Goal: Task Accomplishment & Management: Use online tool/utility

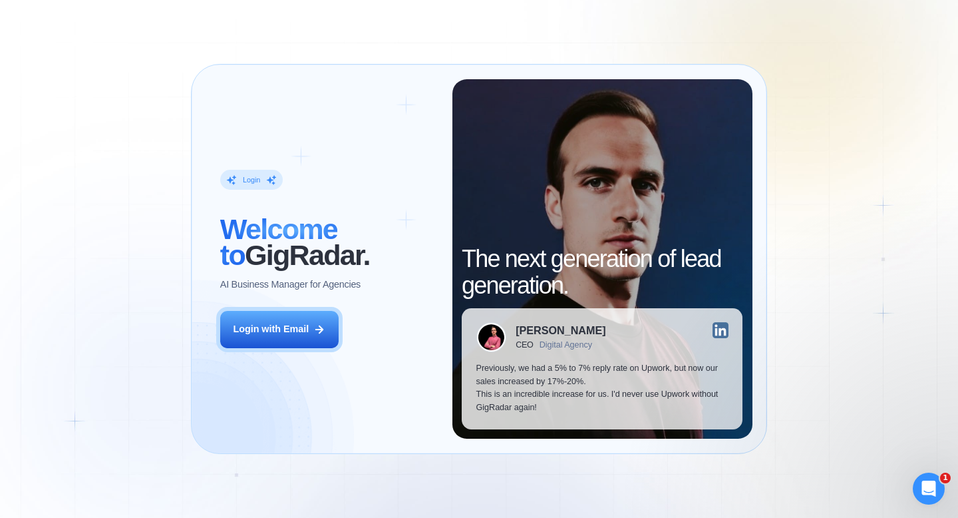
click at [279, 351] on div "Login ‍ Welcome to GigRadar. AI Business Manager for Agencies Login with Email" at bounding box center [329, 258] width 246 height 359
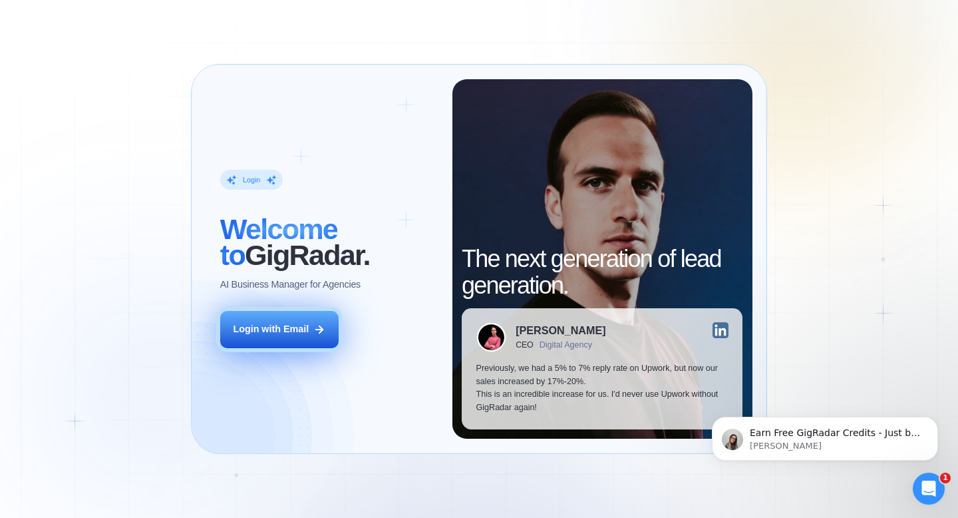
click at [297, 340] on button "Login with Email" at bounding box center [279, 329] width 118 height 37
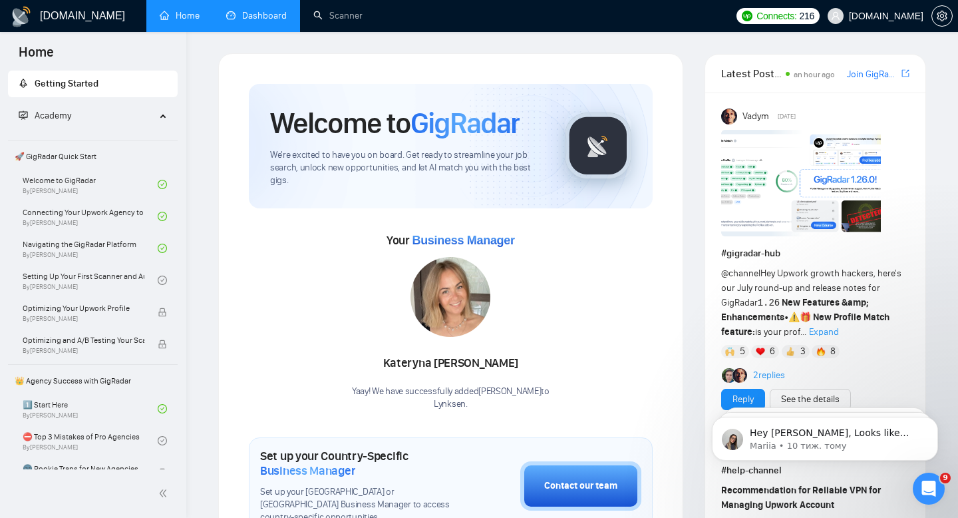
click at [273, 21] on link "Dashboard" at bounding box center [256, 15] width 61 height 11
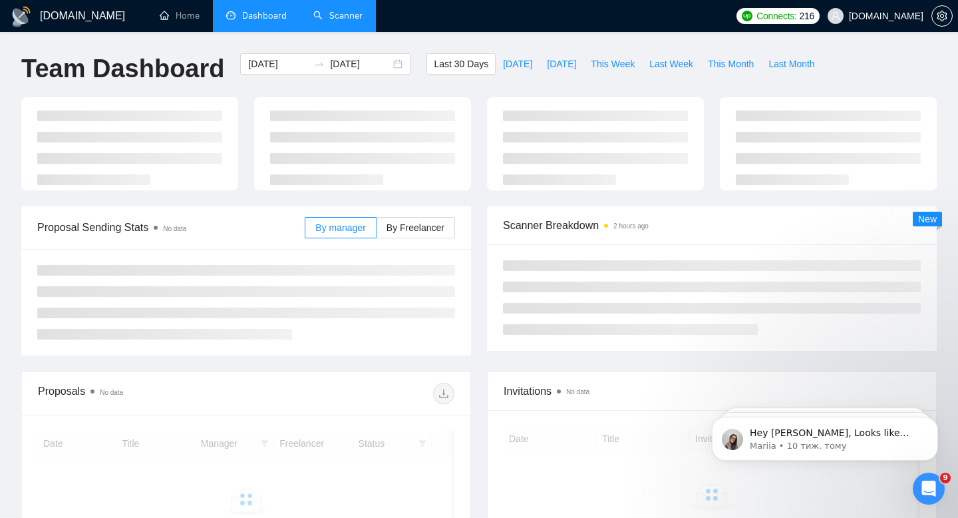
click at [332, 21] on link "Scanner" at bounding box center [337, 15] width 49 height 11
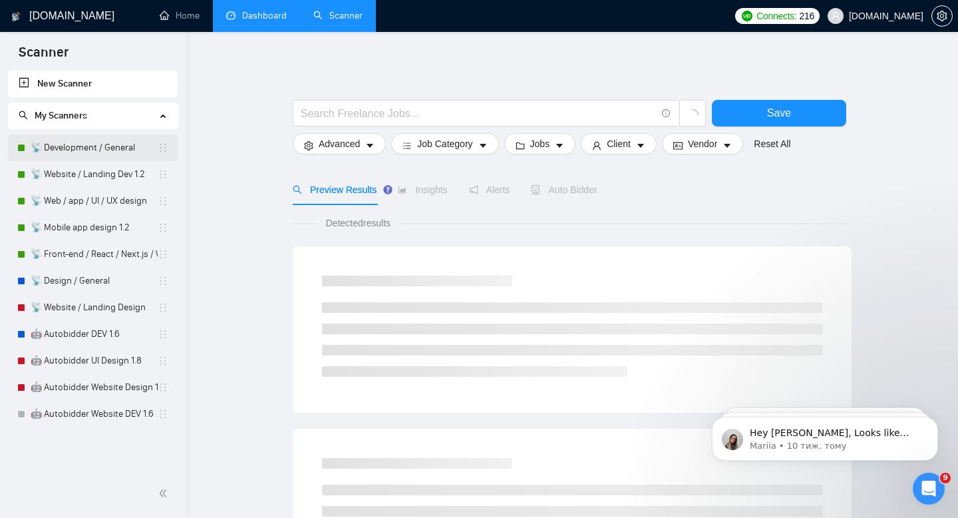
click at [78, 142] on link "📡 Development / General" at bounding box center [94, 147] width 127 height 27
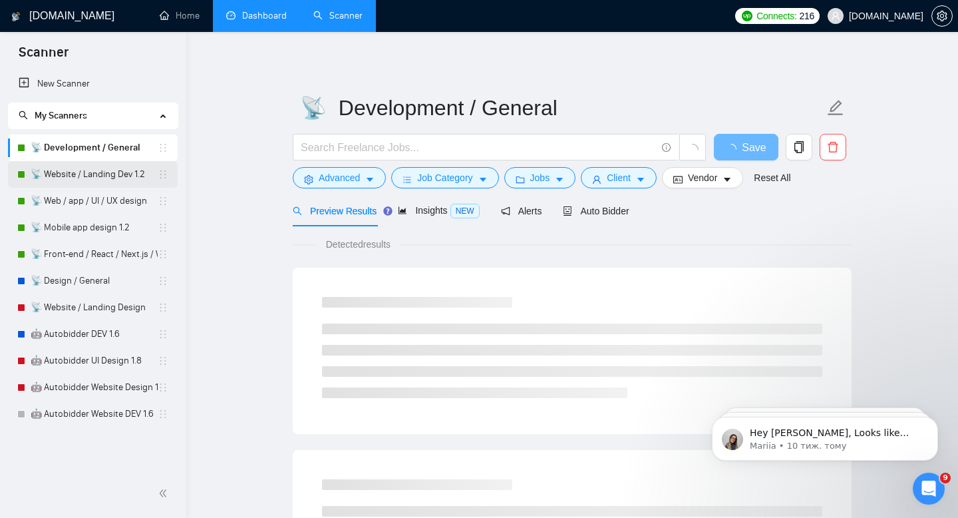
click at [59, 169] on link "📡 Website / Landing Dev 1.2" at bounding box center [94, 174] width 127 height 27
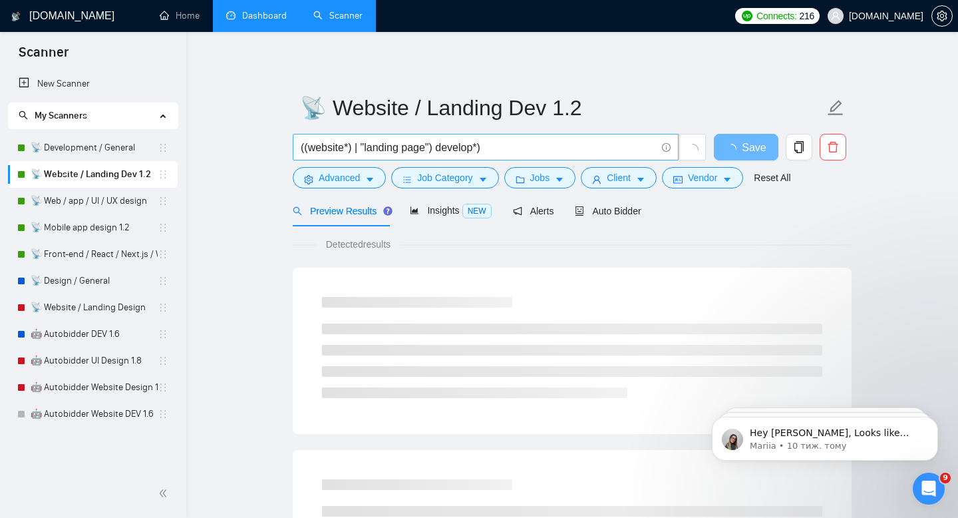
click at [518, 147] on input "((website*) | "landing page") develop*)" at bounding box center [478, 147] width 355 height 17
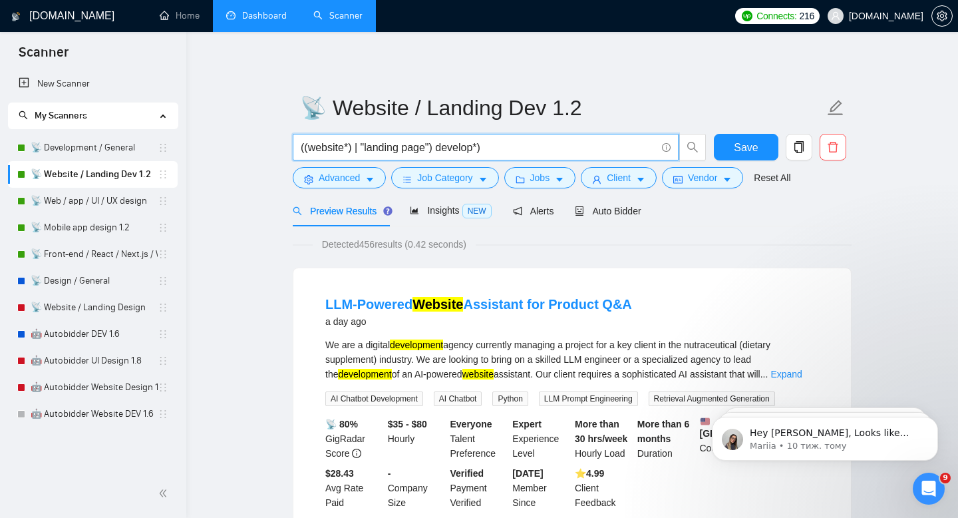
click at [479, 149] on input "((website*) | "landing page") develop*)" at bounding box center [478, 147] width 355 height 17
click at [367, 150] on input "((website*) | "landing page") develop*)" at bounding box center [478, 147] width 355 height 17
click at [336, 144] on input "((website*) | "landing page") develop*)" at bounding box center [478, 147] width 355 height 17
drag, startPoint x: 311, startPoint y: 150, endPoint x: 299, endPoint y: 149, distance: 12.7
click at [299, 149] on span "((website*) | "landing page") develop*)" at bounding box center [486, 147] width 386 height 27
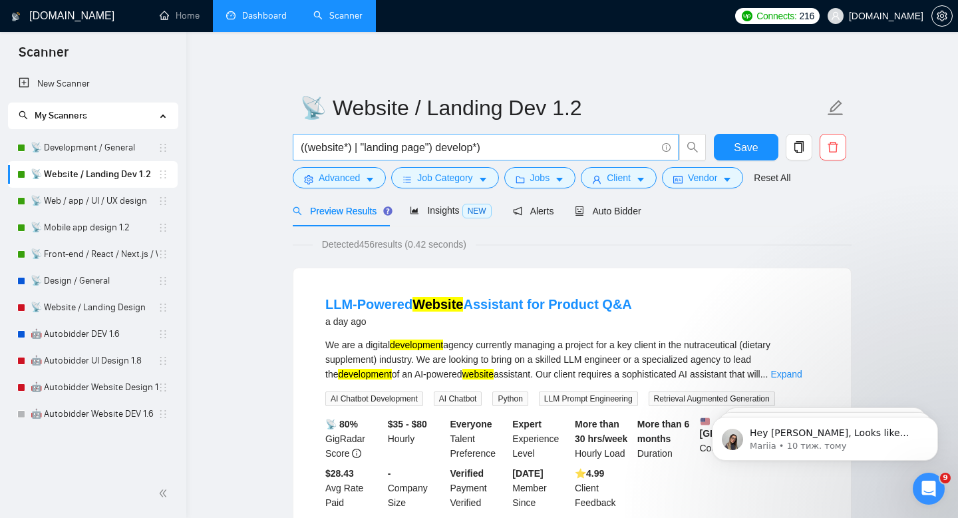
click at [397, 137] on span "((website*) | "landing page") develop*)" at bounding box center [486, 147] width 386 height 27
click at [526, 142] on input "((website*) | "landing page") develop*)" at bounding box center [478, 147] width 355 height 17
drag, startPoint x: 508, startPoint y: 150, endPoint x: 290, endPoint y: 151, distance: 218.2
click at [290, 151] on div "((website*) | "landing page") develop*)" at bounding box center [499, 150] width 419 height 33
click at [475, 150] on input "((website*) | "landing page") develop*)" at bounding box center [478, 147] width 355 height 17
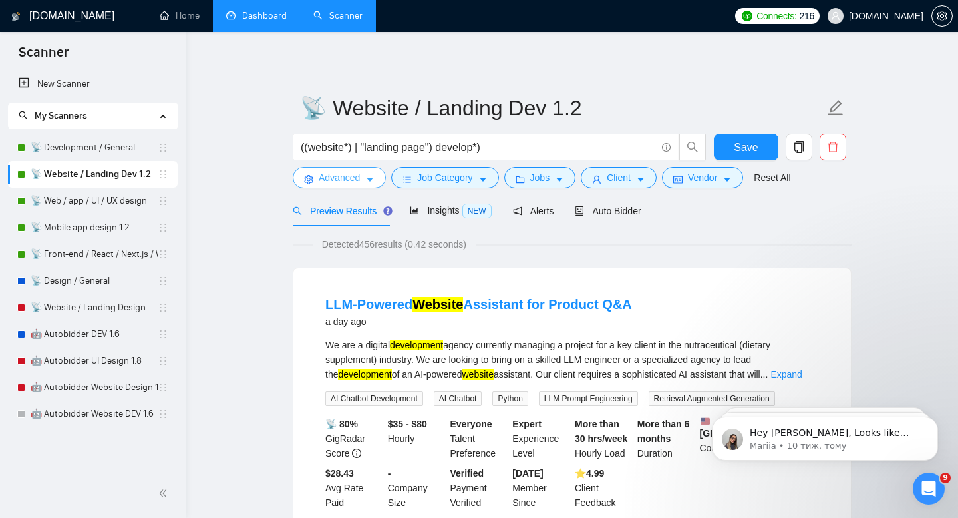
click at [325, 185] on button "Advanced" at bounding box center [339, 177] width 93 height 21
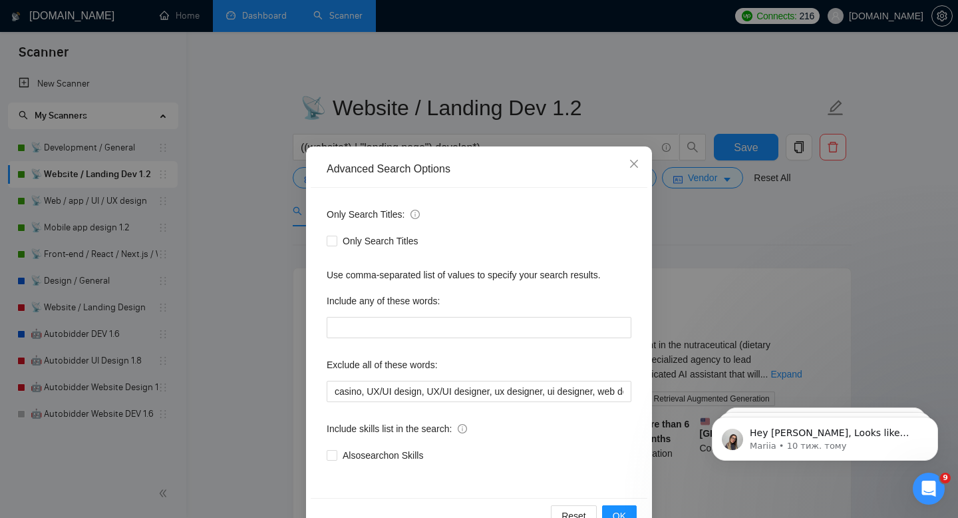
scroll to position [36, 0]
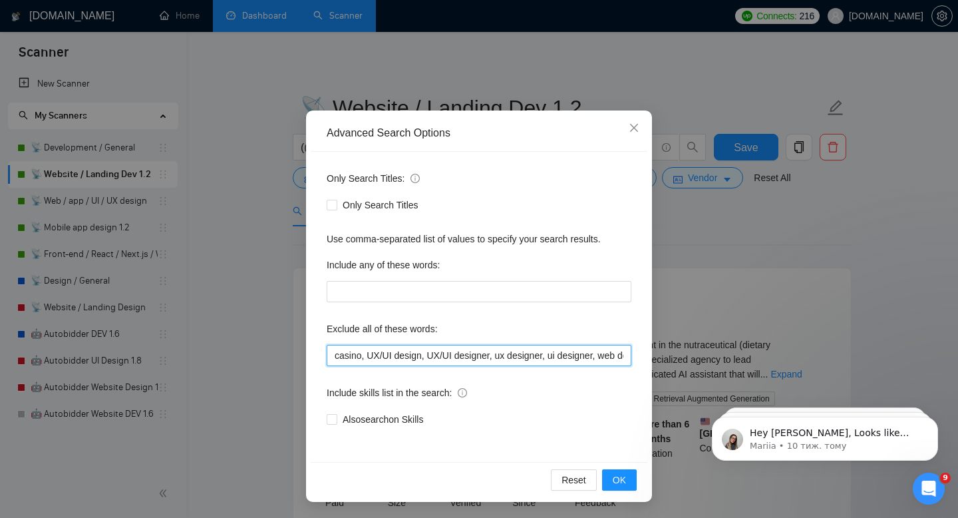
drag, startPoint x: 371, startPoint y: 347, endPoint x: 638, endPoint y: 362, distance: 267.2
click at [638, 363] on div "Only Search Titles: Only Search Titles Use comma-separated list of values to sp…" at bounding box center [479, 307] width 337 height 310
click at [564, 353] on input "casino, UX/UI design, UX/UI designer, ux designer, ui designer, web designer, g…" at bounding box center [479, 355] width 305 height 21
click at [637, 116] on span "Close" at bounding box center [634, 128] width 36 height 36
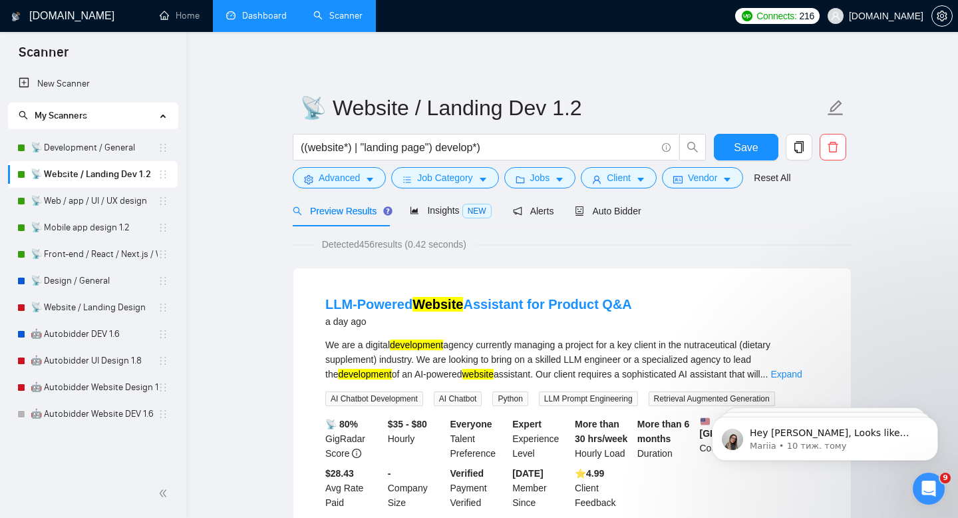
scroll to position [0, 0]
click at [438, 213] on span "Insights NEW" at bounding box center [450, 210] width 81 height 11
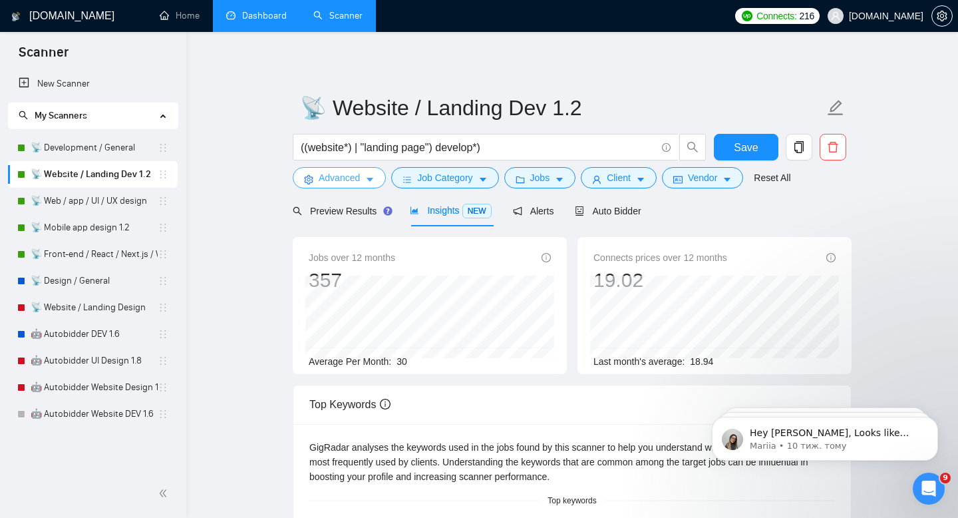
click at [344, 180] on span "Advanced" at bounding box center [339, 177] width 41 height 15
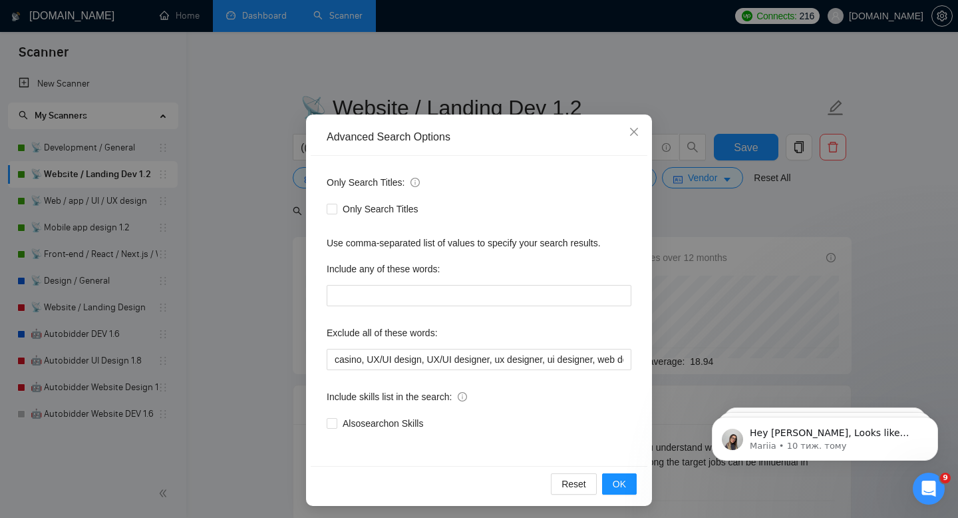
scroll to position [36, 0]
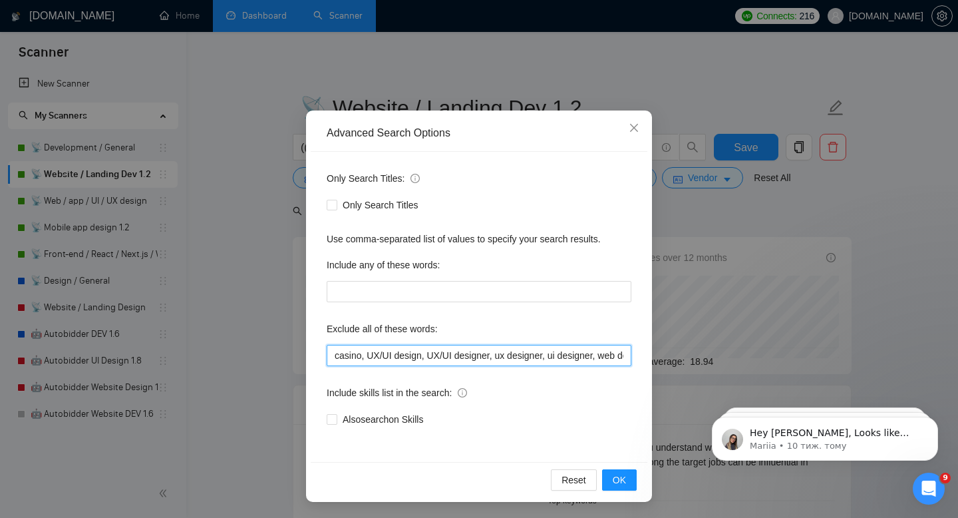
drag, startPoint x: 422, startPoint y: 357, endPoint x: 370, endPoint y: 356, distance: 51.9
click at [370, 356] on input "casino, UX/UI design, UX/UI designer, ux designer, ui designer, web designer, g…" at bounding box center [479, 355] width 305 height 21
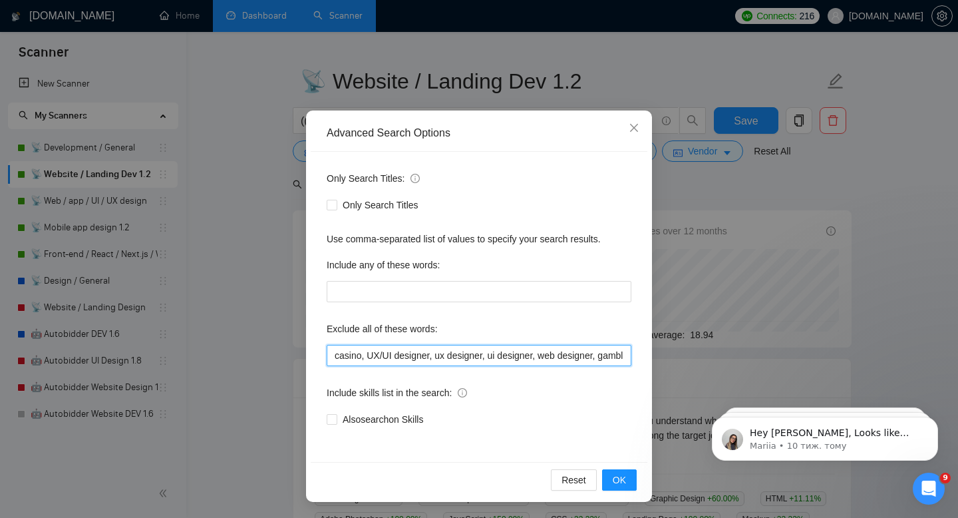
scroll to position [28, 0]
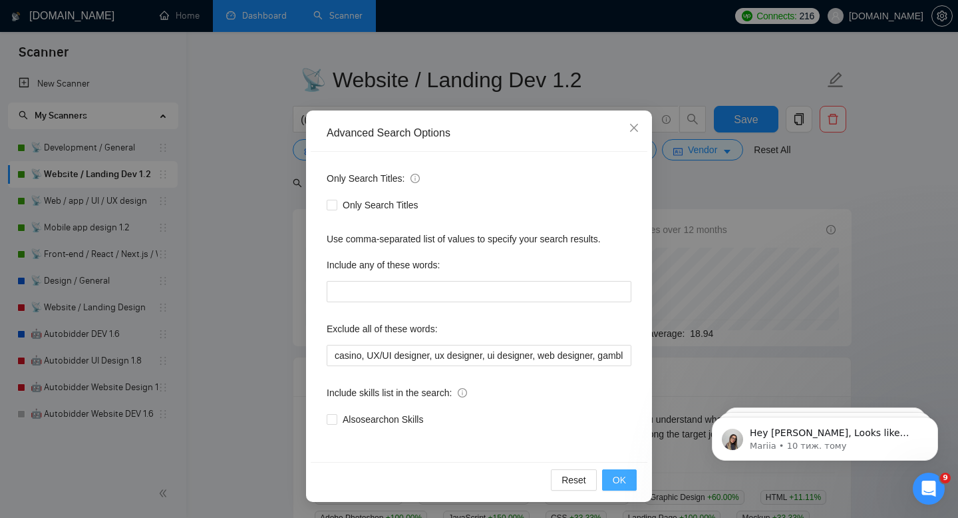
click at [625, 477] on span "OK" at bounding box center [619, 479] width 13 height 15
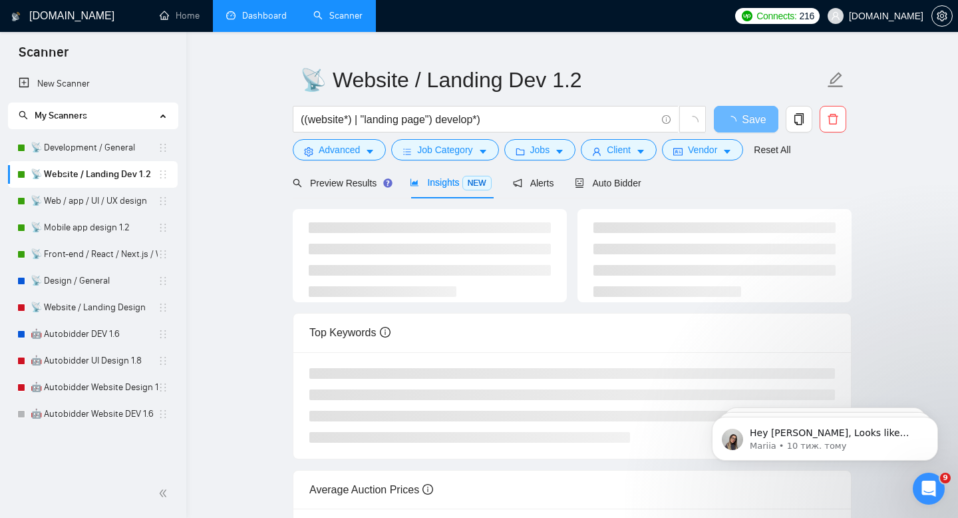
scroll to position [0, 0]
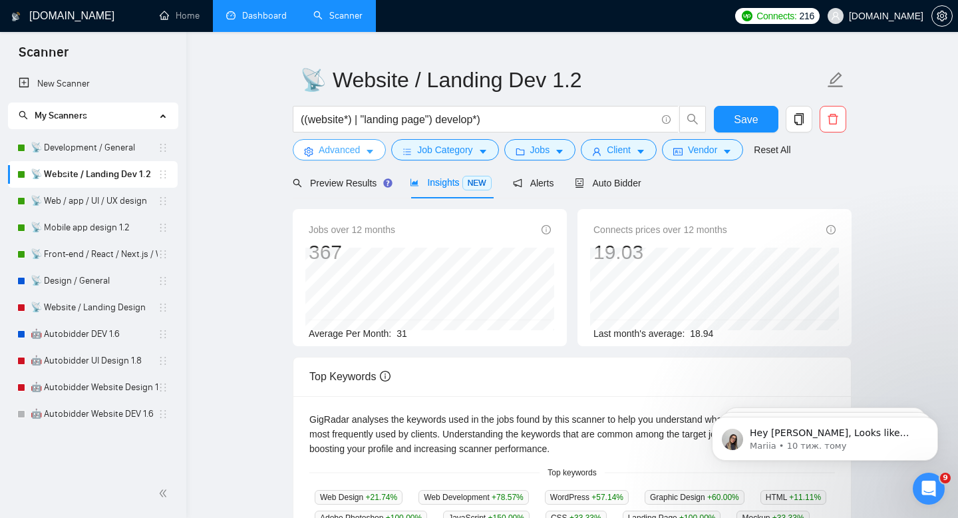
click at [362, 158] on button "Advanced" at bounding box center [339, 149] width 93 height 21
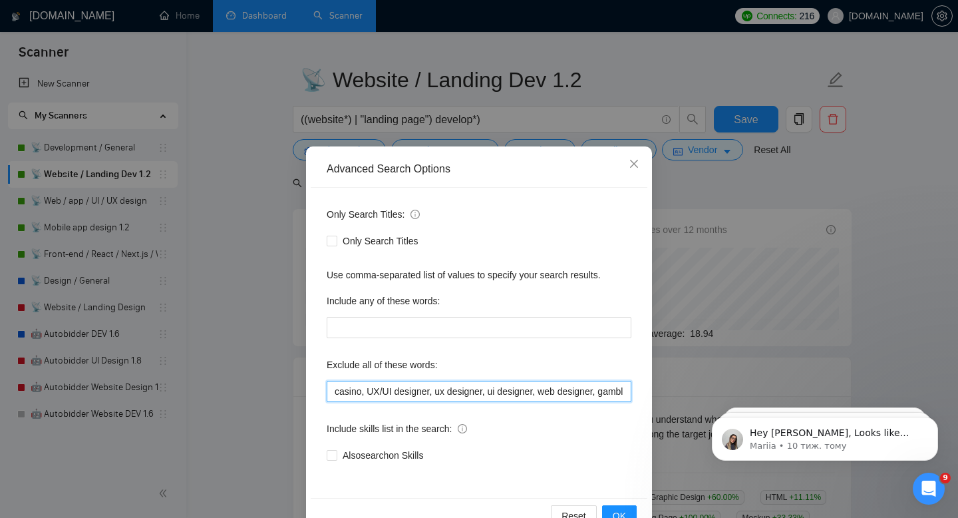
click at [365, 390] on input "casino, UX/UI designer, ux designer, ui designer, web designer, gambling, azure…" at bounding box center [479, 391] width 305 height 21
paste input "UX/UI design"
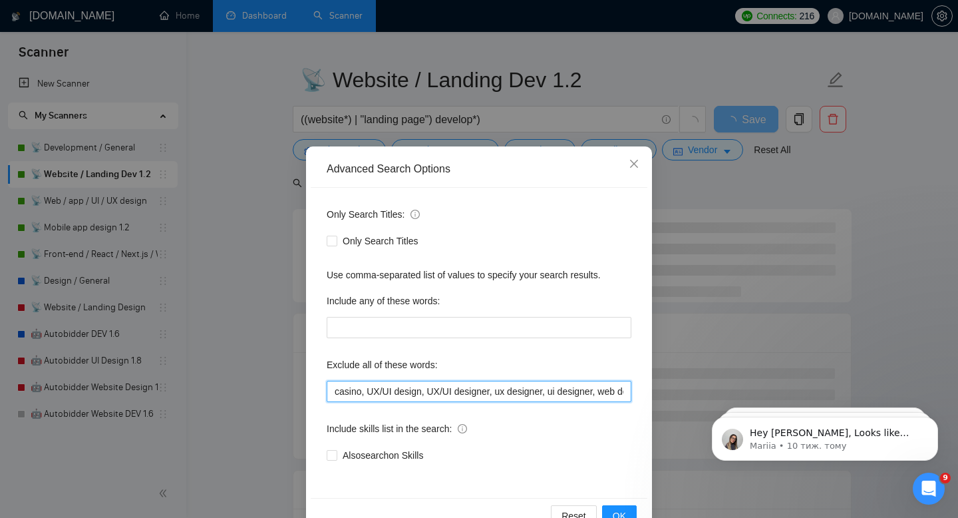
scroll to position [36, 0]
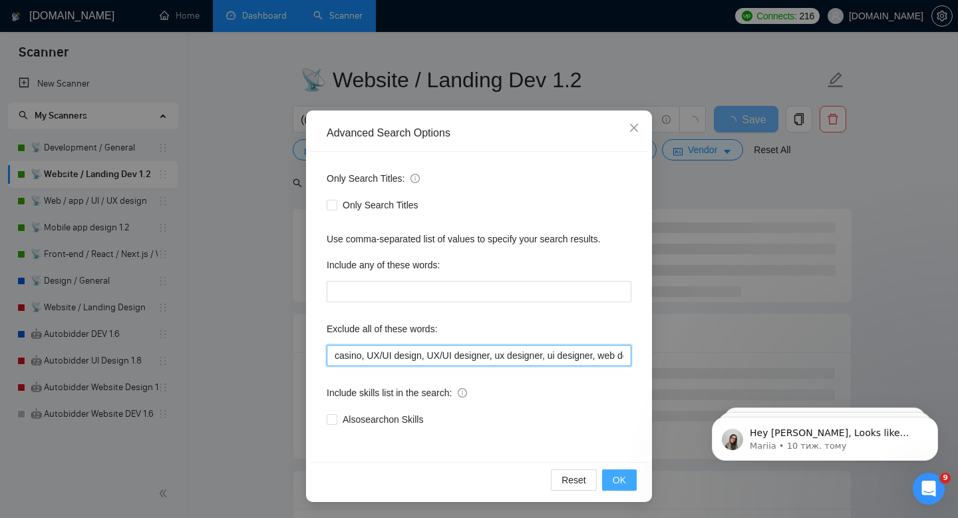
type input "casino, UX/UI design, UX/UI designer, ux designer, ui designer, web designer, g…"
click at [618, 472] on span "OK" at bounding box center [619, 479] width 13 height 15
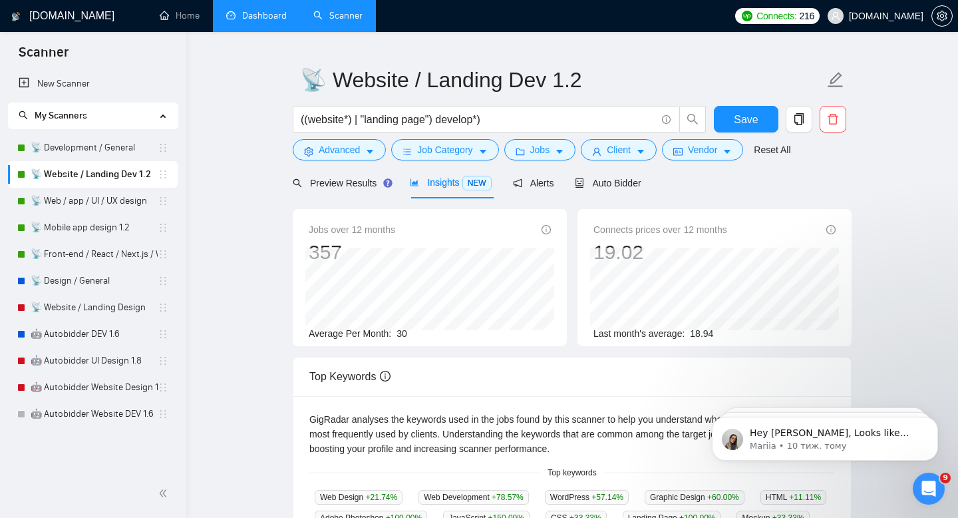
scroll to position [0, 0]
click at [85, 334] on link "🤖 Autobidder DEV 1.6" at bounding box center [94, 334] width 127 height 27
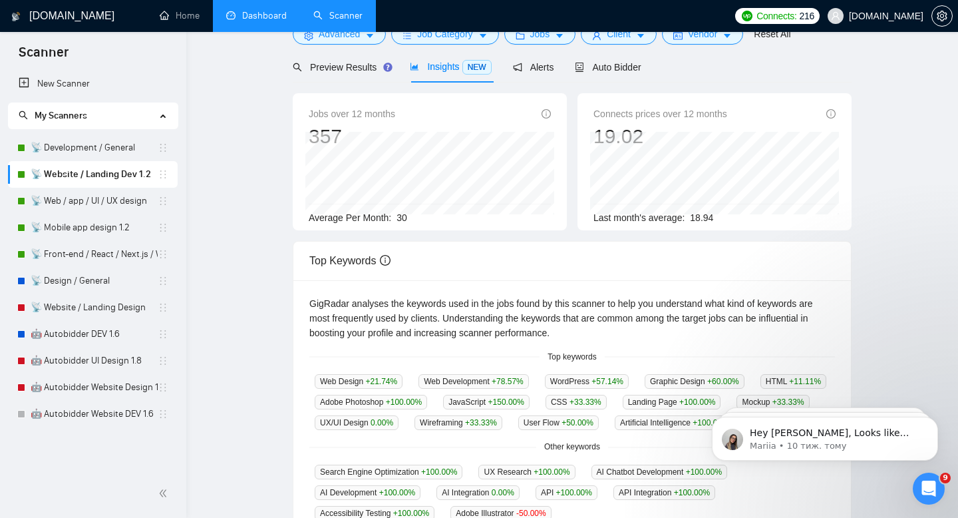
scroll to position [363, 0]
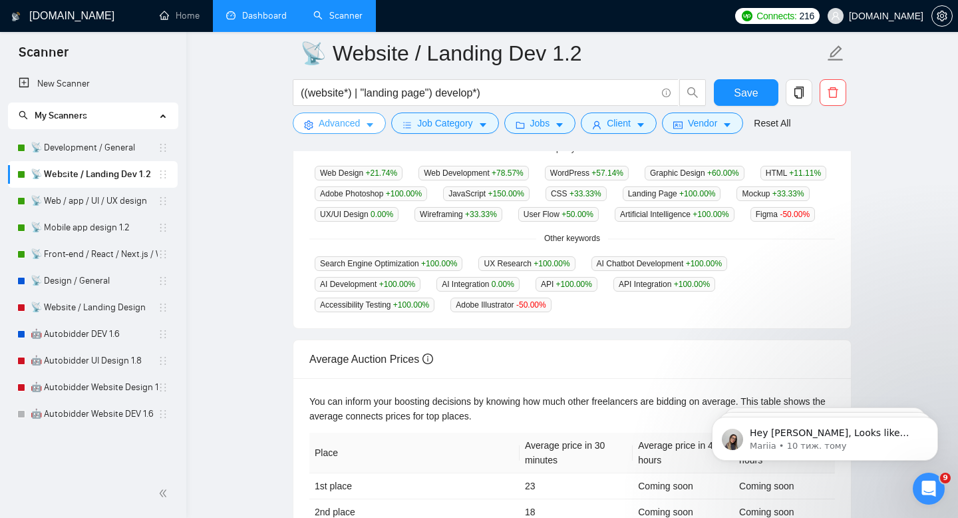
click at [333, 122] on span "Advanced" at bounding box center [339, 123] width 41 height 15
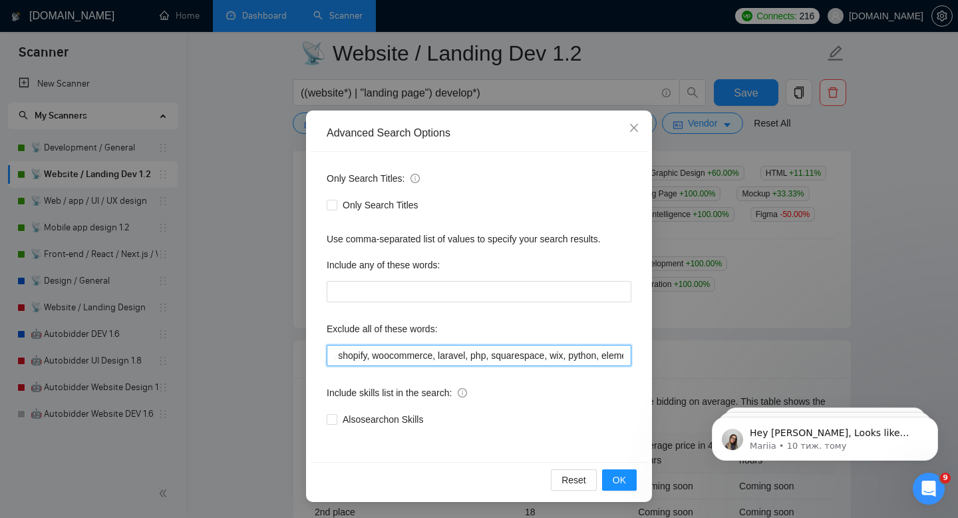
scroll to position [0, 1494]
drag, startPoint x: 476, startPoint y: 356, endPoint x: 753, endPoint y: 375, distance: 277.4
click at [753, 375] on div "Advanced Search Options Only Search Titles: Only Search Titles Use comma-separa…" at bounding box center [479, 259] width 958 height 518
click at [578, 353] on input "casino, UX/UI design, UX/UI designer, ux designer, ui designer, web designer, g…" at bounding box center [479, 355] width 305 height 21
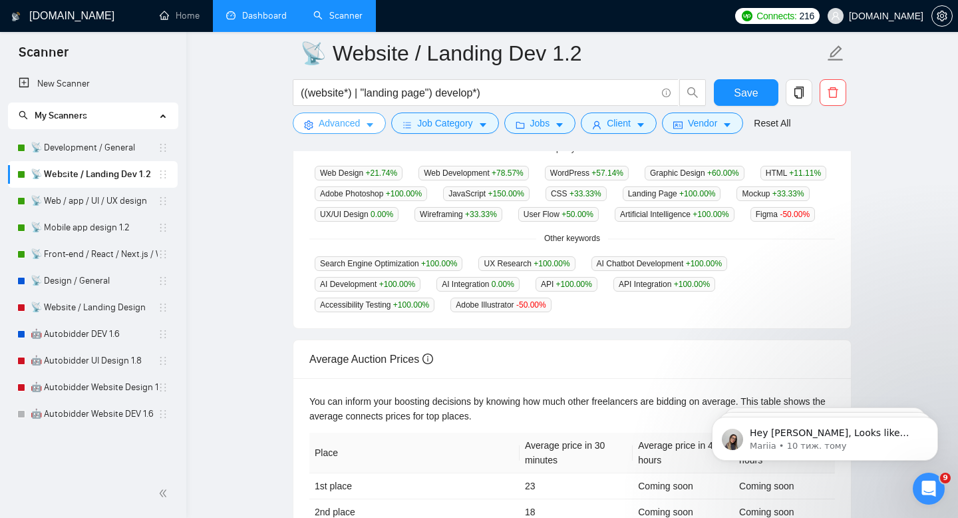
scroll to position [559, 0]
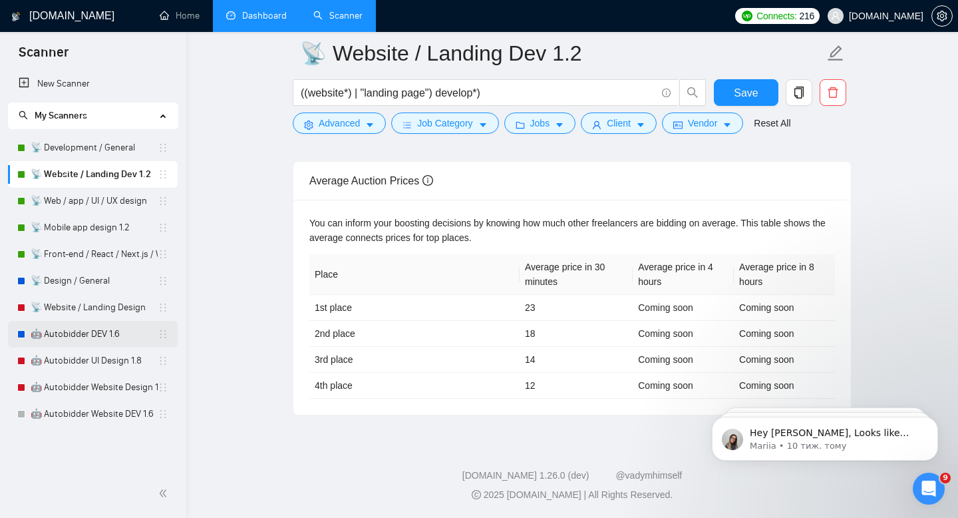
click at [93, 339] on link "🤖 Autobidder DEV 1.6" at bounding box center [94, 334] width 127 height 27
click at [262, 21] on link "Dashboard" at bounding box center [256, 15] width 61 height 11
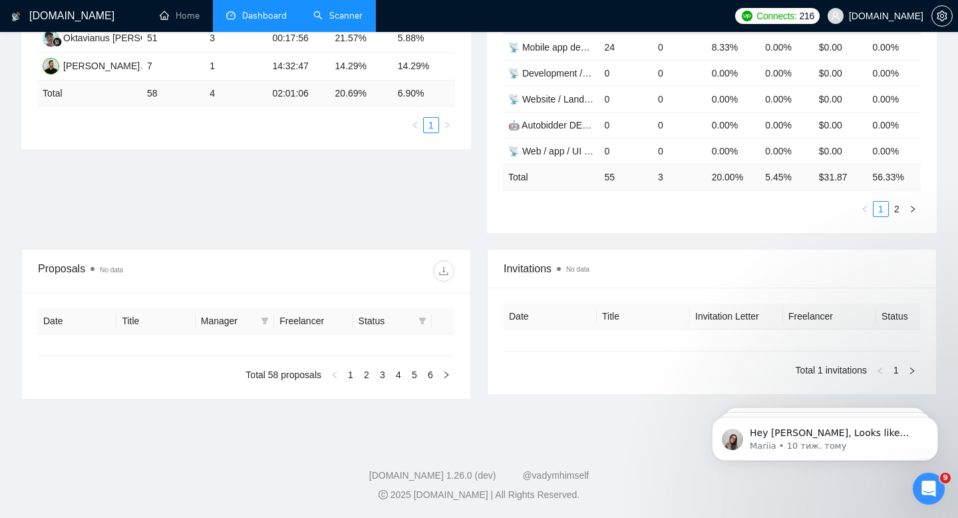
type input "2025-07-16"
type input "2025-08-15"
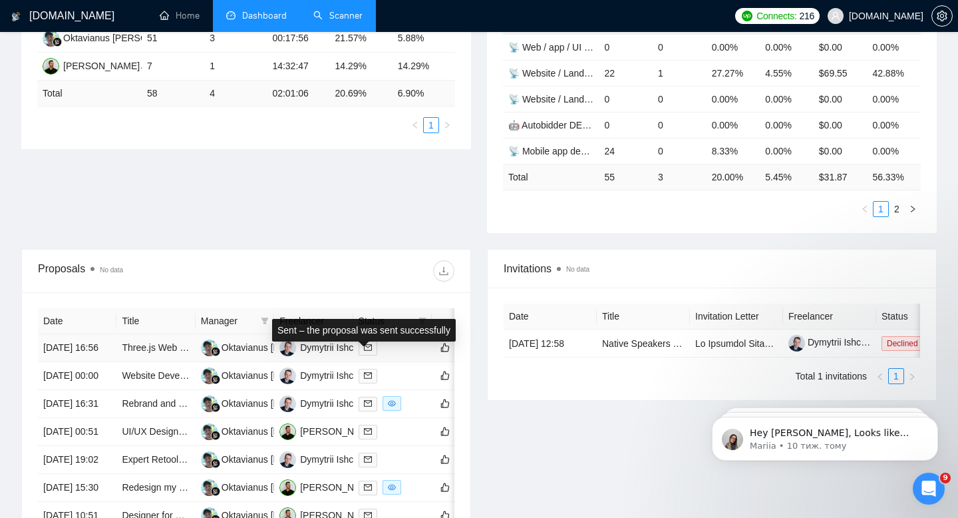
click at [368, 351] on icon "mail" at bounding box center [368, 347] width 8 height 8
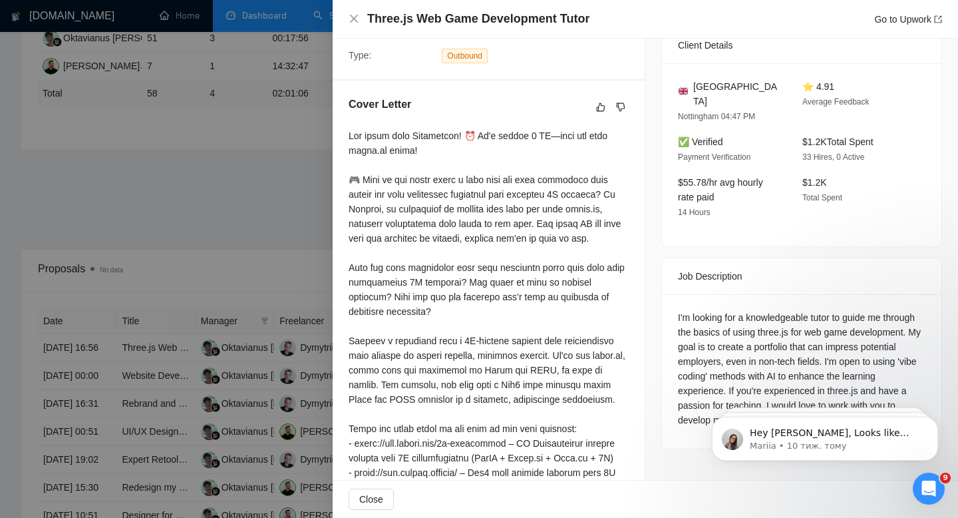
scroll to position [326, 0]
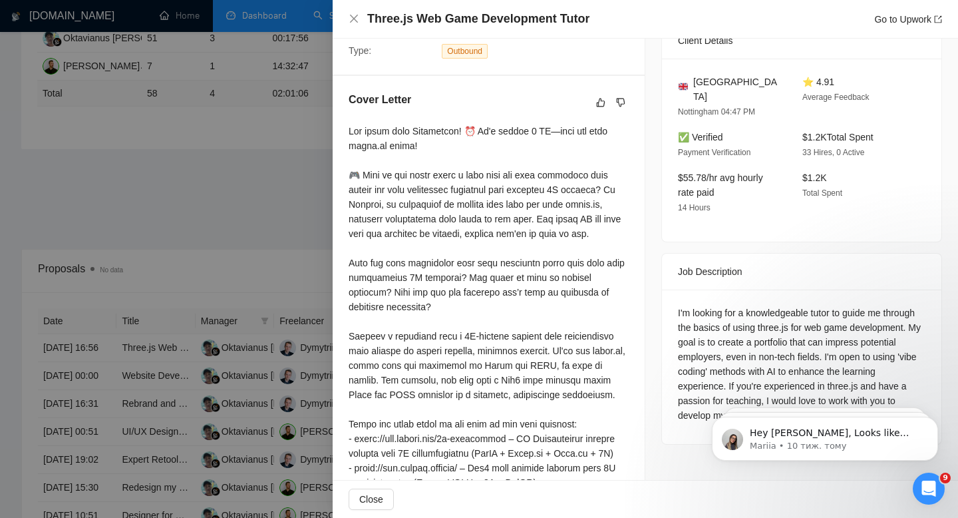
click at [90, 279] on div at bounding box center [479, 259] width 958 height 518
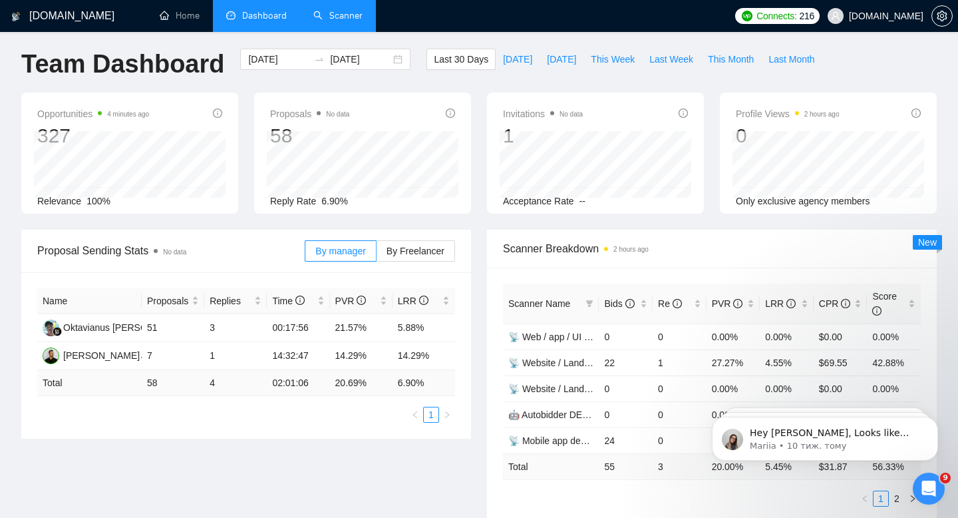
scroll to position [0, 0]
